Goal: Information Seeking & Learning: Learn about a topic

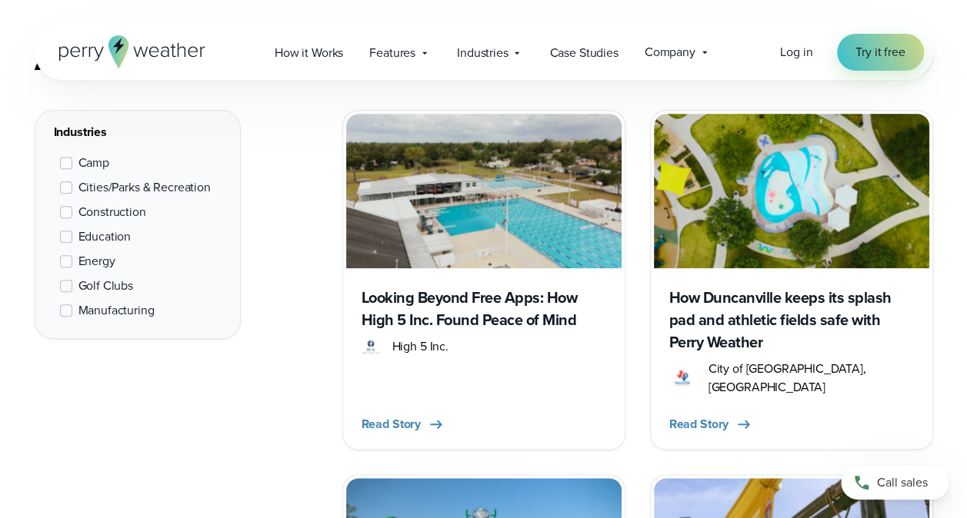
scroll to position [769, 0]
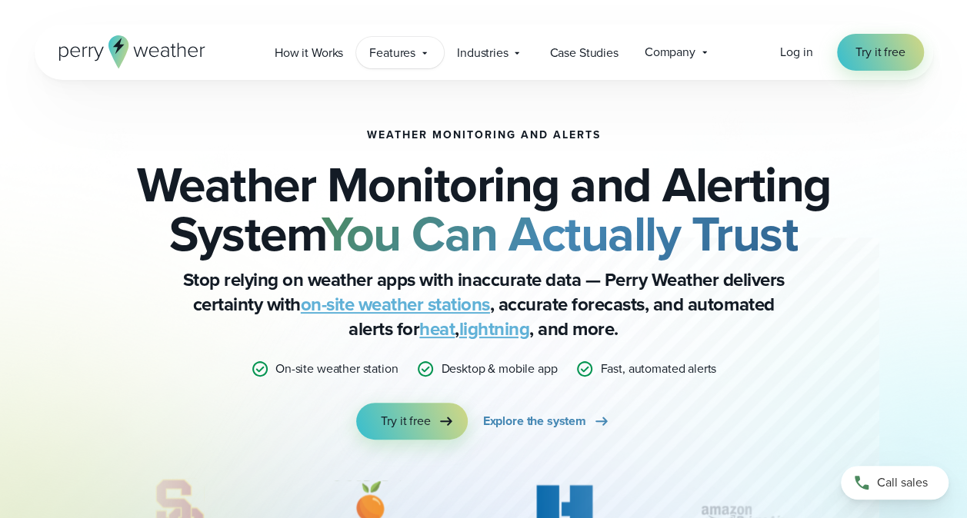
click at [378, 51] on span "Features" at bounding box center [392, 53] width 46 height 18
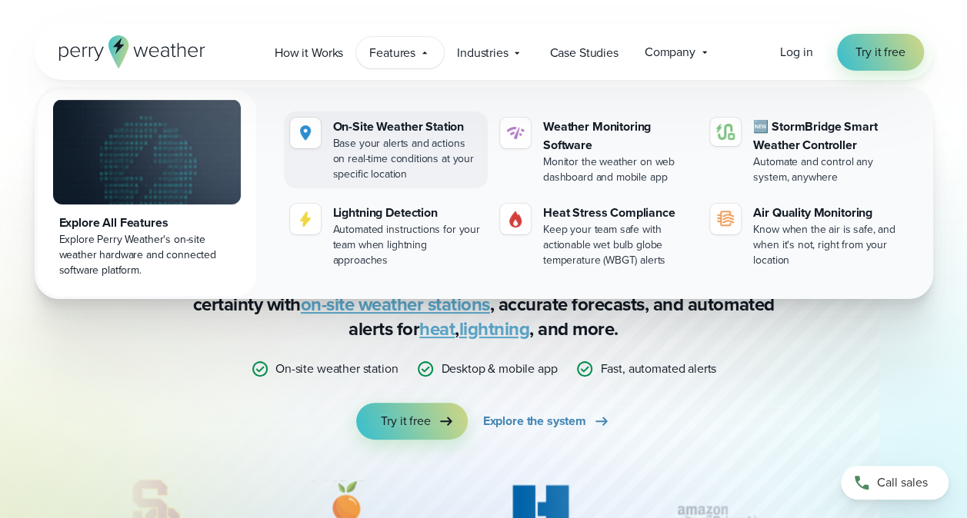
click at [413, 124] on div "On-Site Weather Station" at bounding box center [407, 127] width 148 height 18
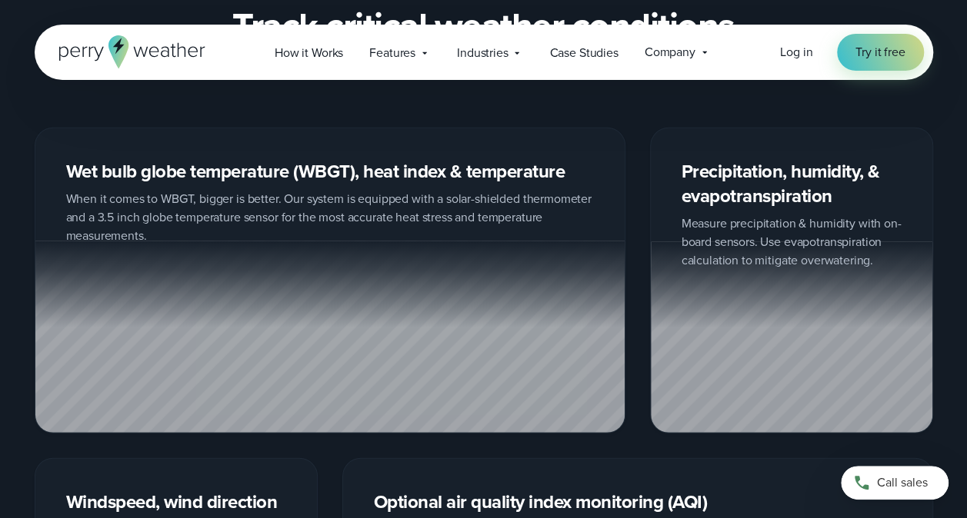
scroll to position [1923, 0]
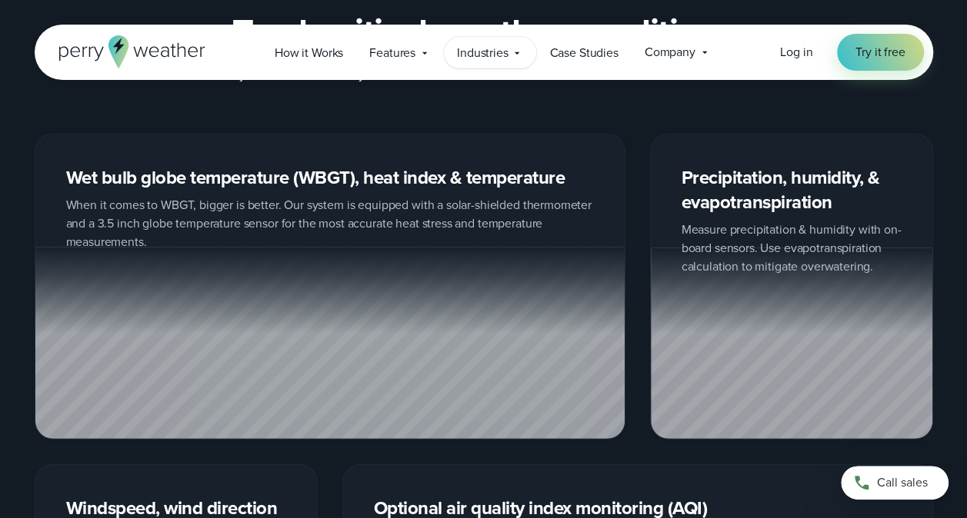
click at [499, 52] on span "Industries" at bounding box center [483, 53] width 52 height 18
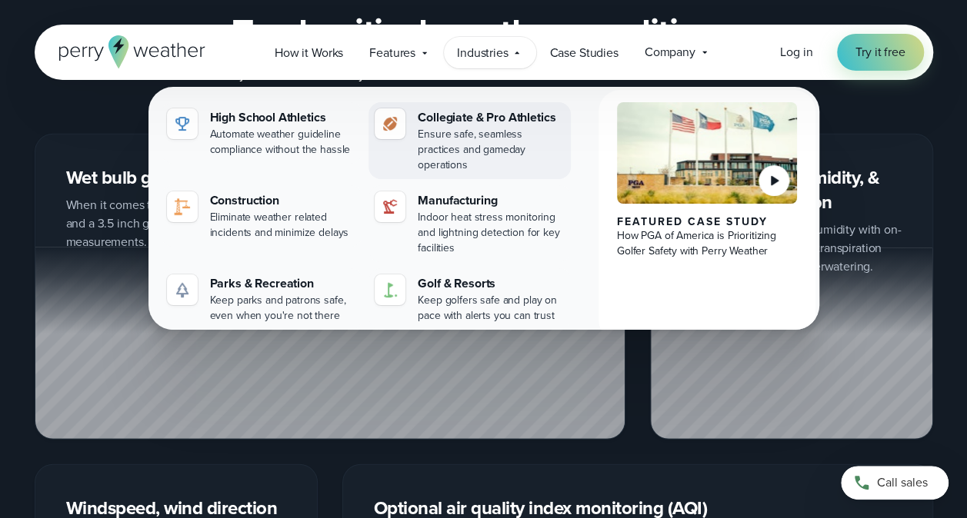
click at [443, 132] on div "Ensure safe, seamless practices and gameday operations" at bounding box center [491, 150] width 147 height 46
